Goal: Information Seeking & Learning: Learn about a topic

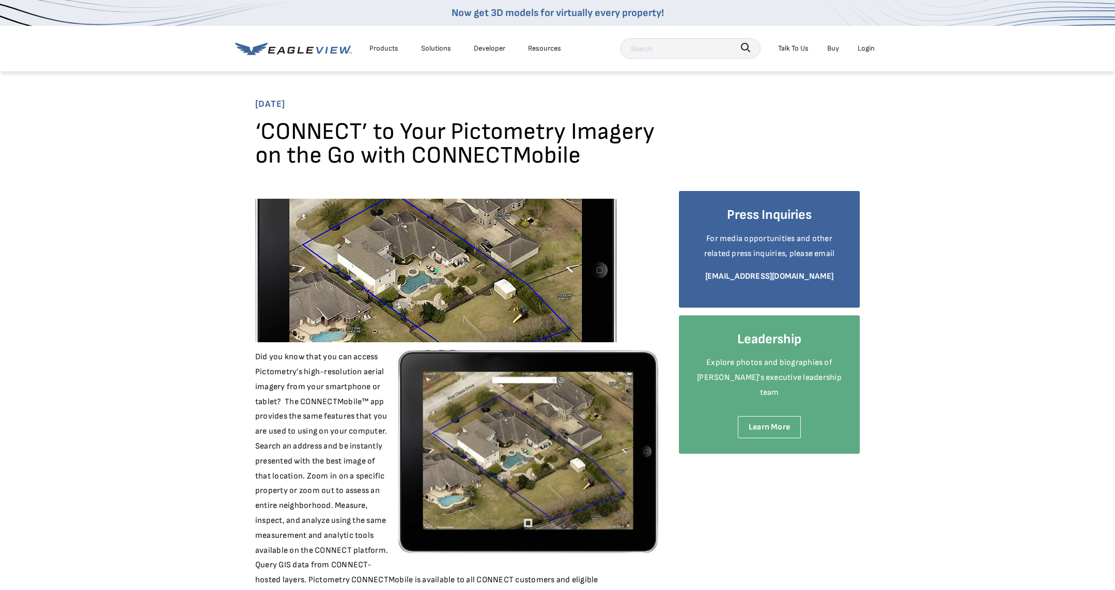
click at [501, 46] on link "Developer" at bounding box center [490, 48] width 32 height 13
click at [428, 50] on div "Solutions" at bounding box center [436, 48] width 30 height 13
click at [184, 325] on article "April 21, 2015 ‘CONNECT’ to Your Pictometry Imagery on the Go with CONNECTMobil…" at bounding box center [557, 471] width 1115 height 803
click at [391, 47] on div "Products" at bounding box center [383, 48] width 29 height 13
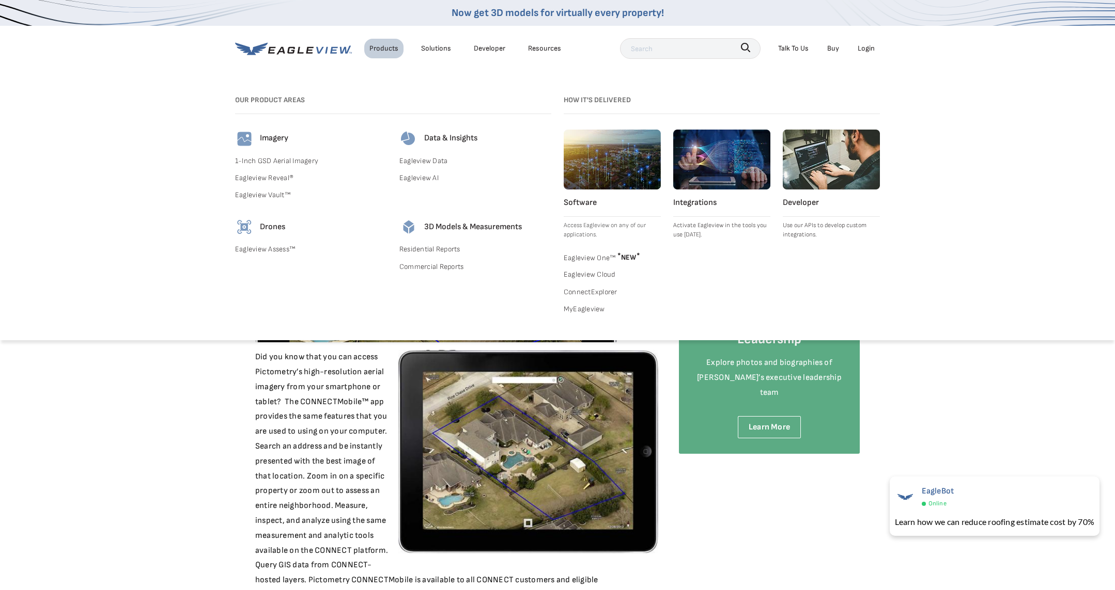
click at [304, 161] on link "1-Inch GSD Aerial Imagery" at bounding box center [311, 160] width 152 height 13
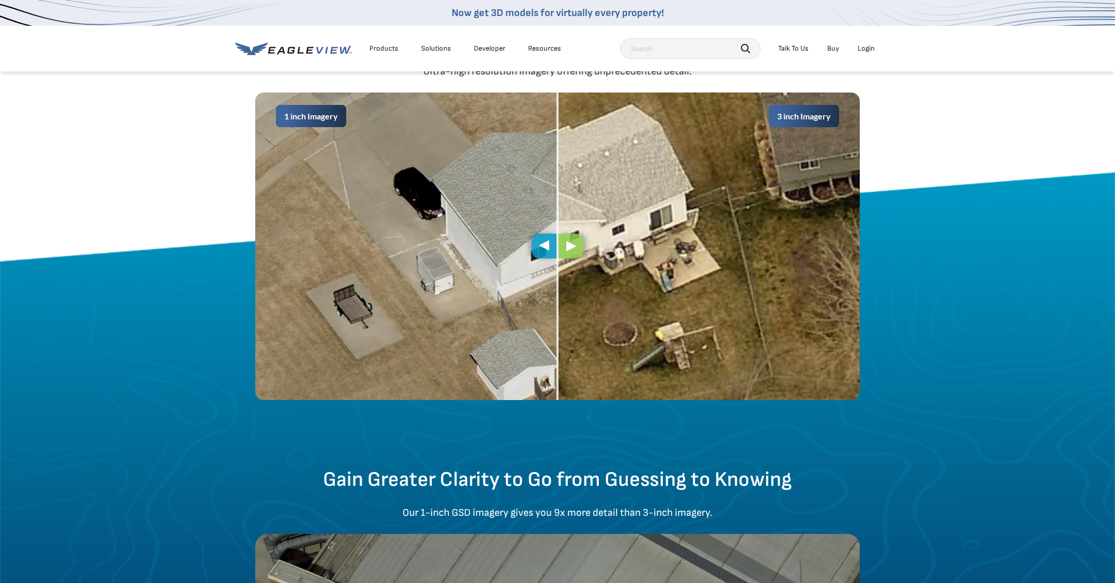
scroll to position [619, 0]
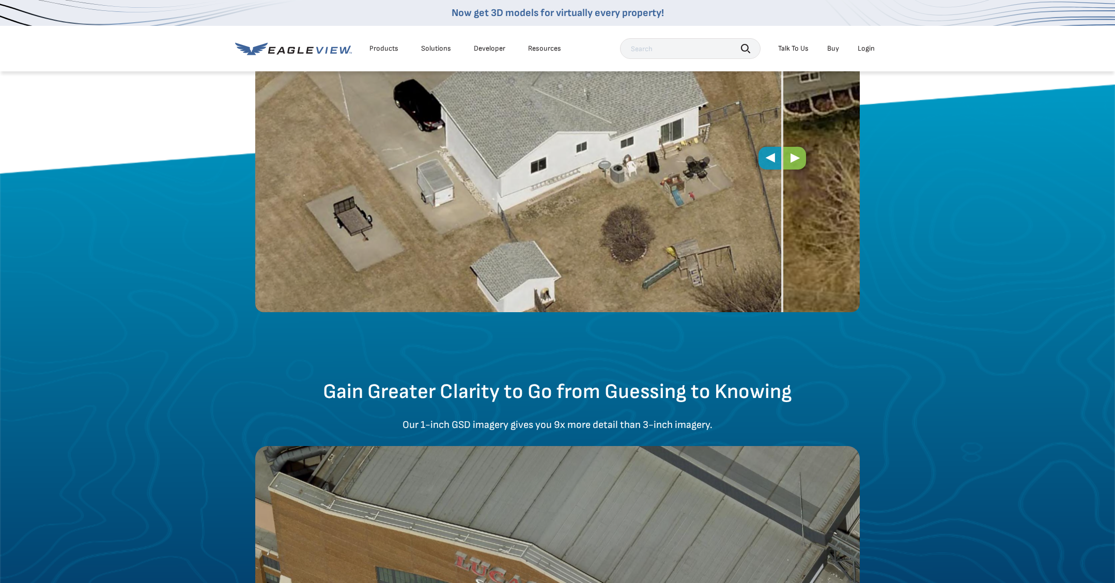
drag, startPoint x: 556, startPoint y: 156, endPoint x: 754, endPoint y: 197, distance: 202.1
click at [779, 201] on div "1 inch Imagery 3 inch Imagery" at bounding box center [557, 158] width 604 height 307
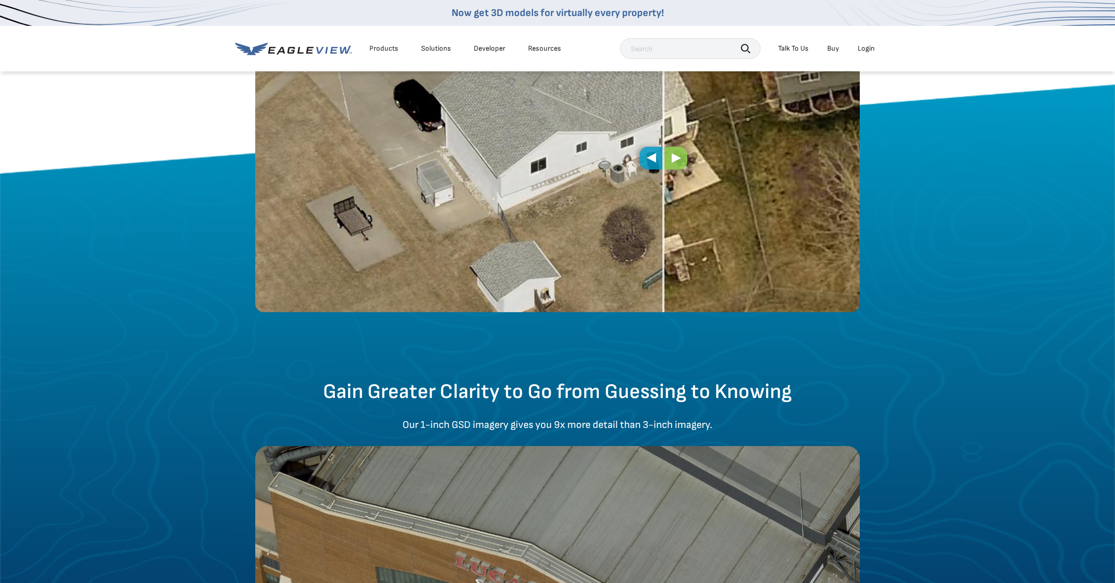
drag, startPoint x: 778, startPoint y: 155, endPoint x: 556, endPoint y: 200, distance: 226.7
click at [557, 201] on div "1 inch Imagery 3 inch Imagery" at bounding box center [557, 158] width 604 height 307
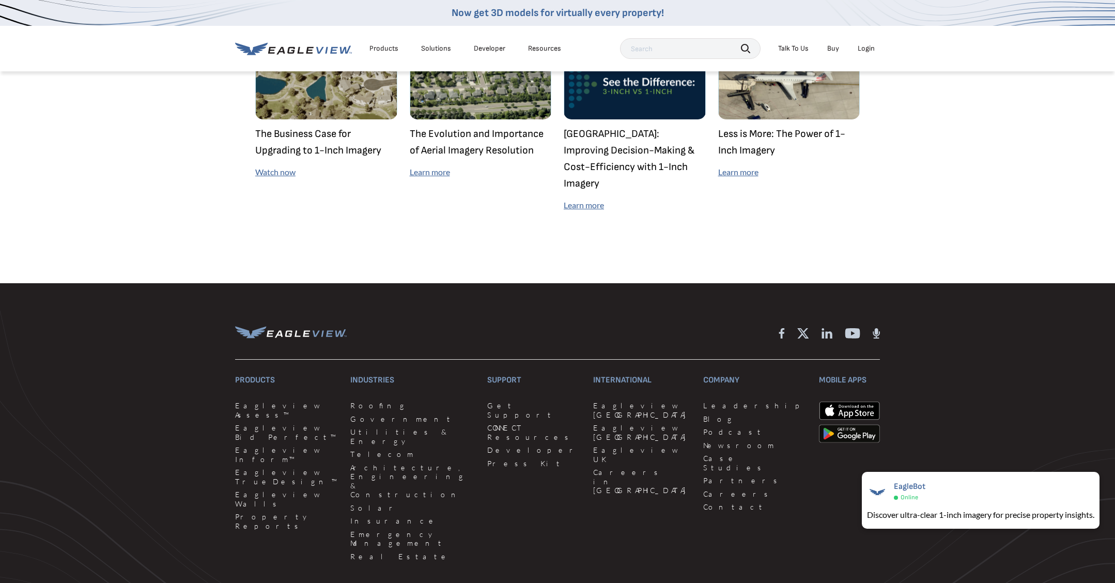
scroll to position [3036, 0]
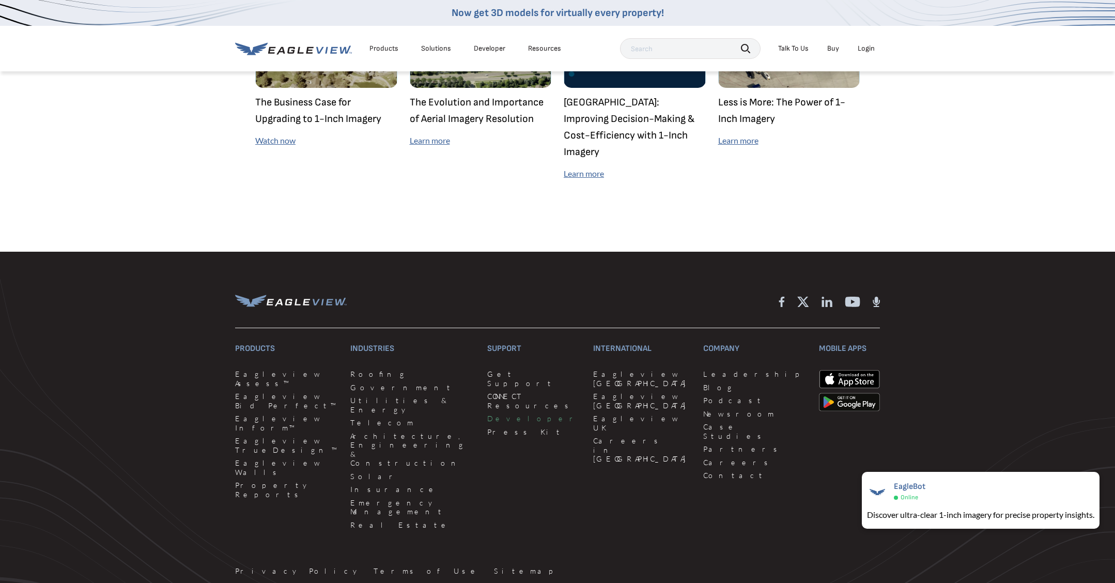
click at [487, 414] on link "Developer" at bounding box center [533, 418] width 93 height 9
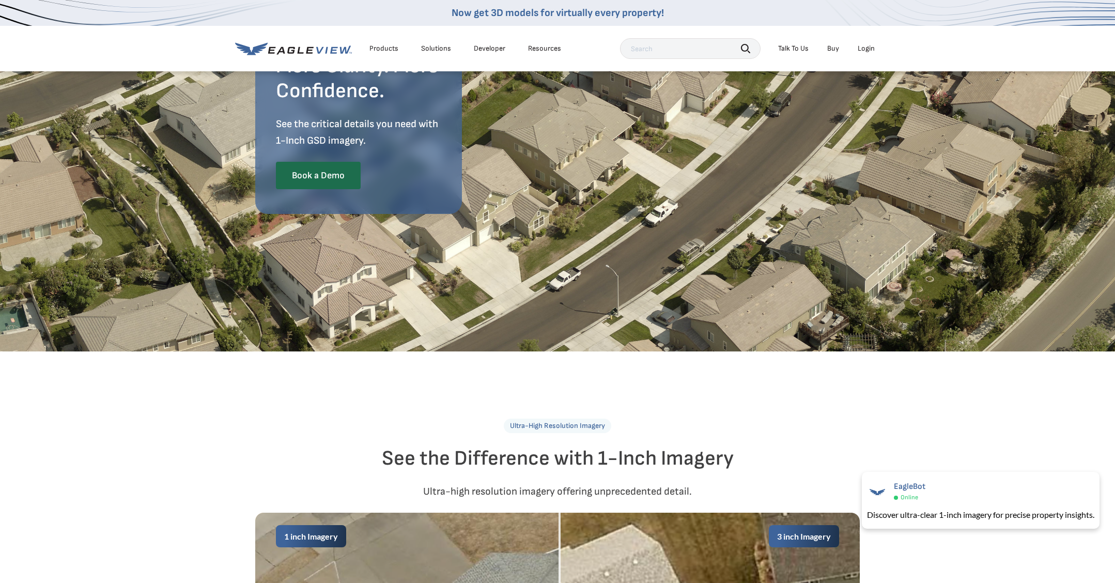
scroll to position [0, 0]
